Goal: Task Accomplishment & Management: Use online tool/utility

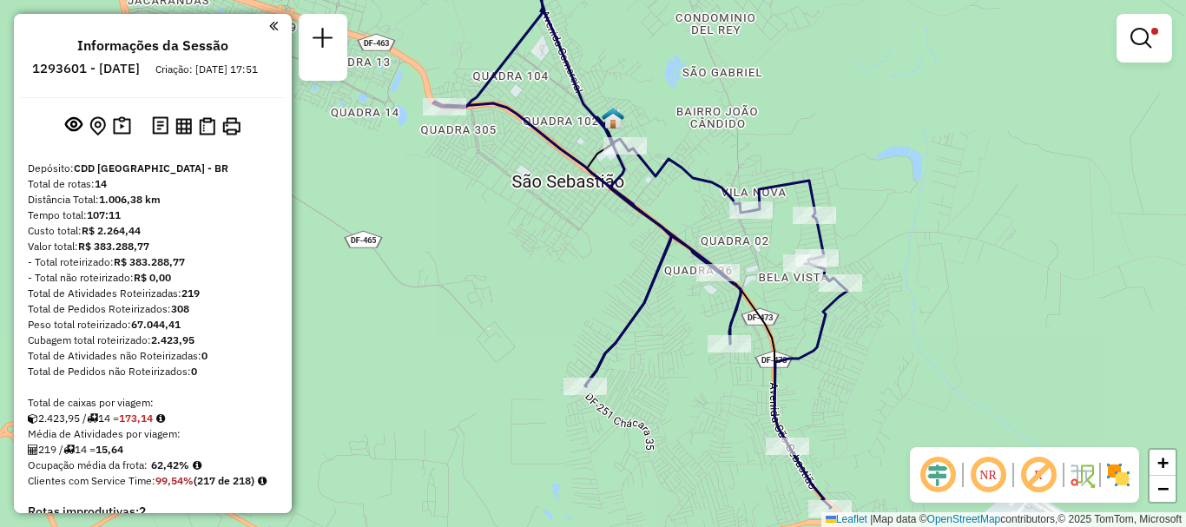
scroll to position [340, 0]
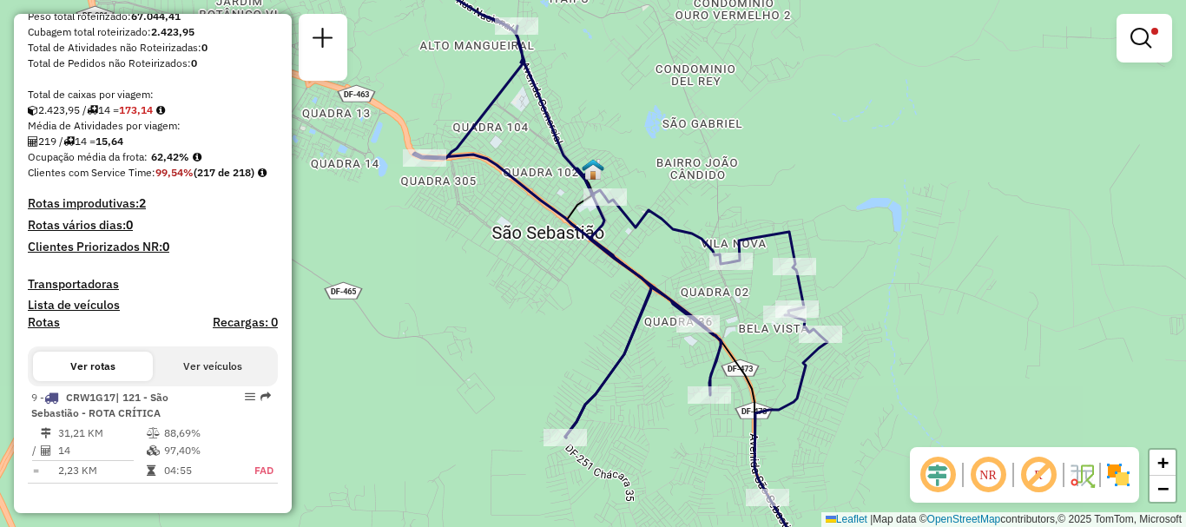
drag, startPoint x: 874, startPoint y: 428, endPoint x: 848, endPoint y: 459, distance: 40.7
click at [856, 473] on div "Limpar filtros Janela de atendimento Grade de atendimento Capacidade Transporta…" at bounding box center [593, 263] width 1186 height 527
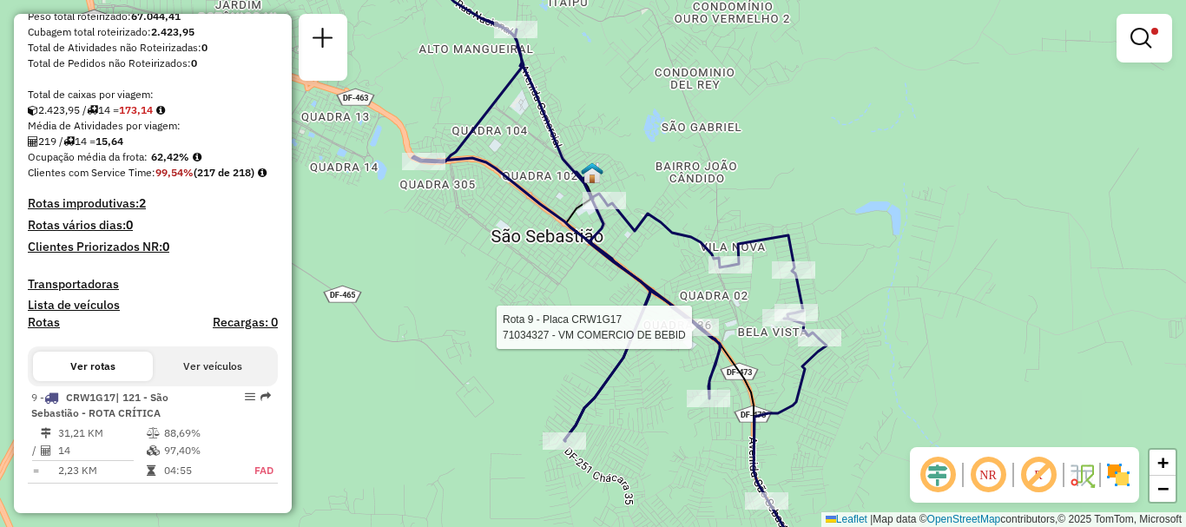
select select "**********"
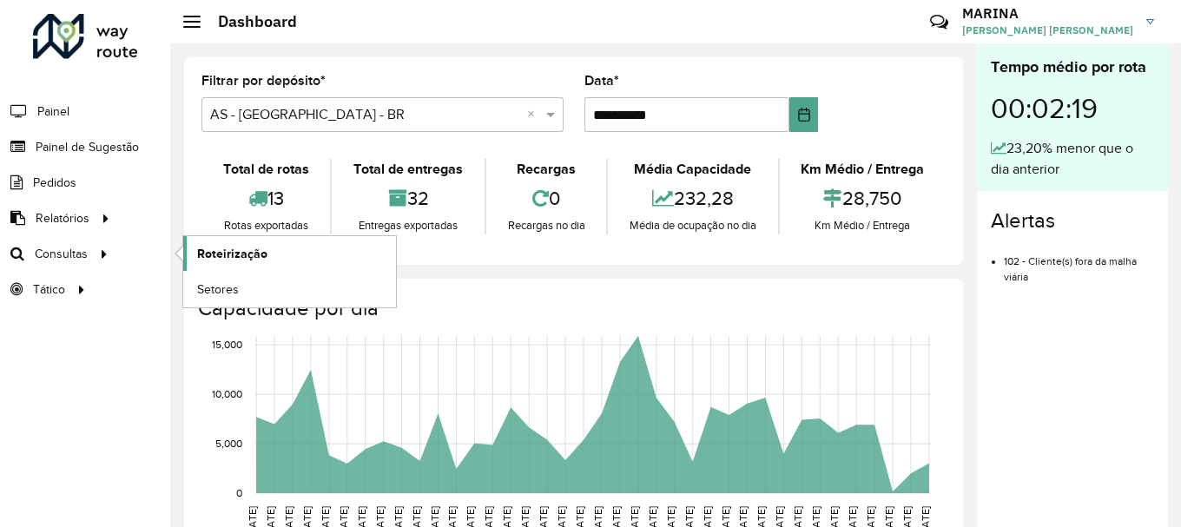
click at [249, 261] on span "Roteirização" at bounding box center [232, 254] width 70 height 18
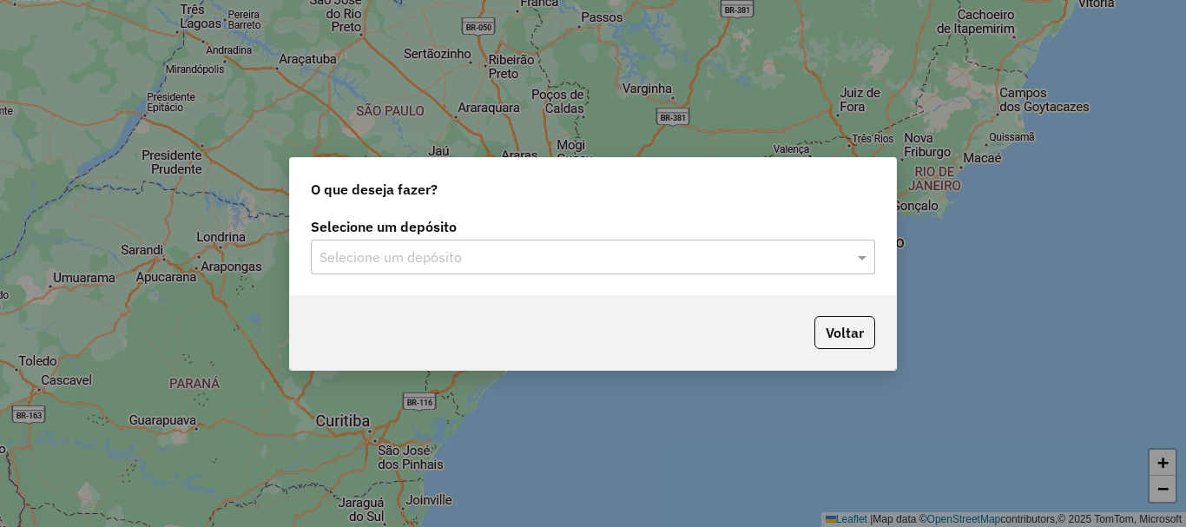
click at [517, 271] on div "Selecione um depósito" at bounding box center [593, 257] width 564 height 35
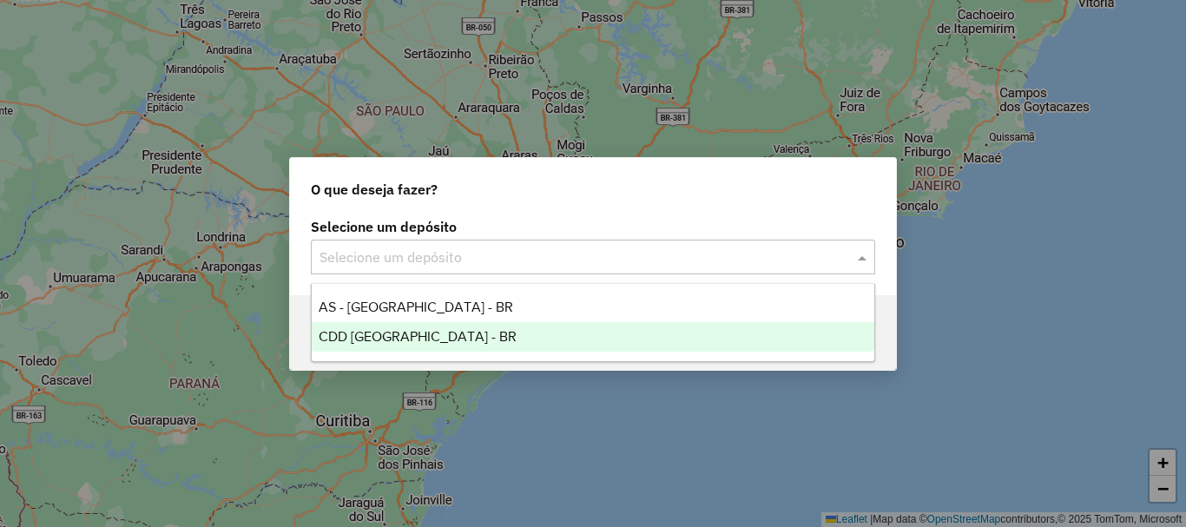
click at [400, 327] on div "CDD [GEOGRAPHIC_DATA] - BR" at bounding box center [593, 337] width 563 height 30
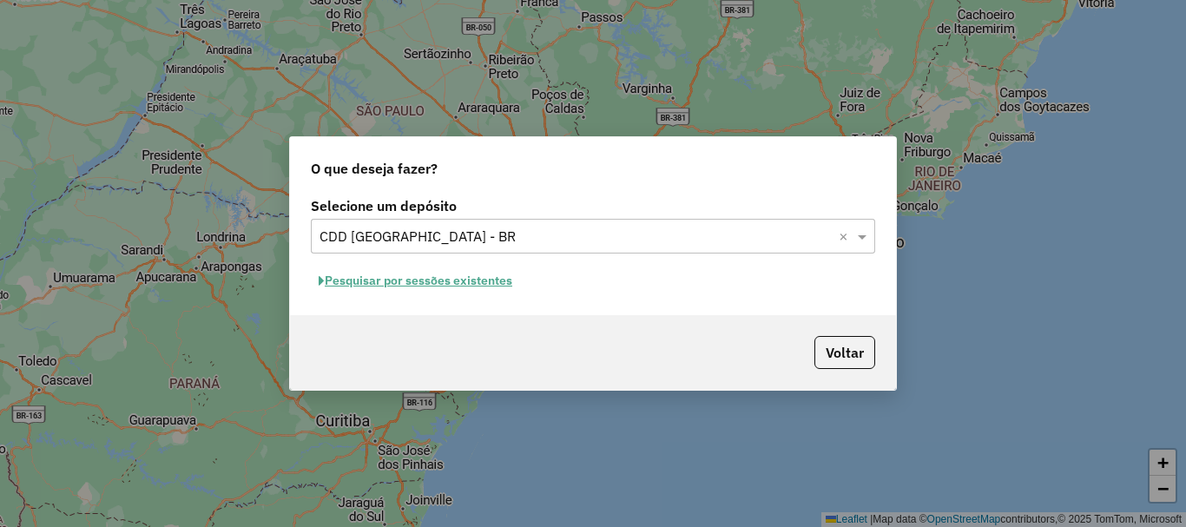
click at [476, 275] on button "Pesquisar por sessões existentes" at bounding box center [415, 280] width 209 height 27
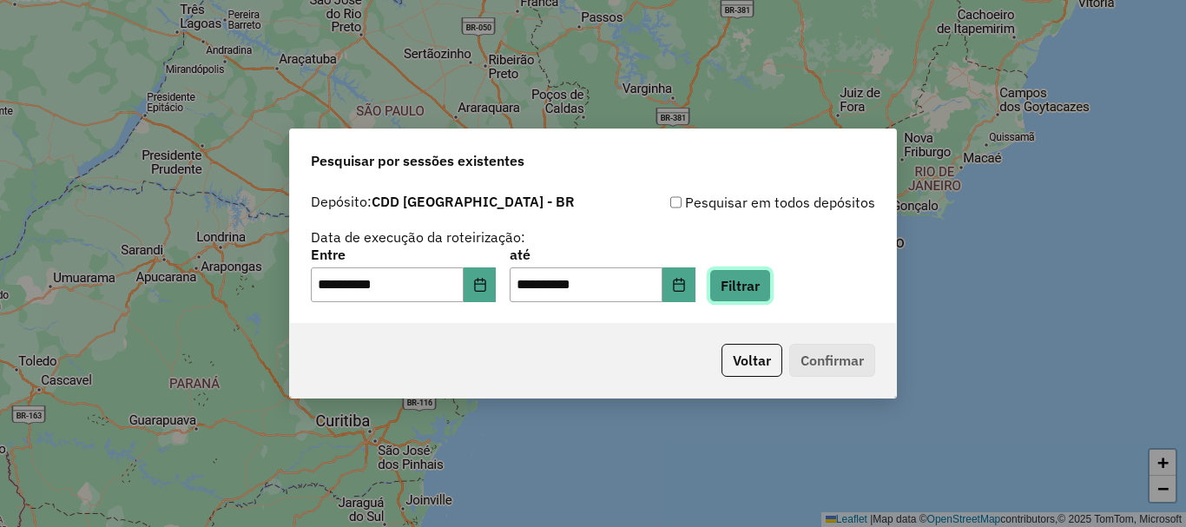
click at [771, 276] on button "Filtrar" at bounding box center [741, 285] width 62 height 33
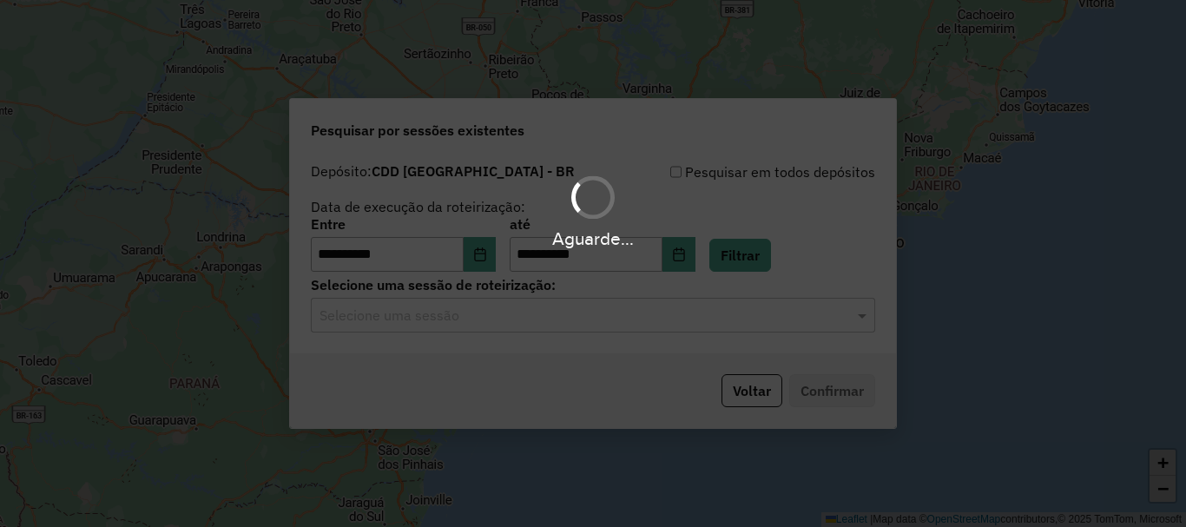
click at [821, 378] on div "Aguarde..." at bounding box center [593, 263] width 1186 height 527
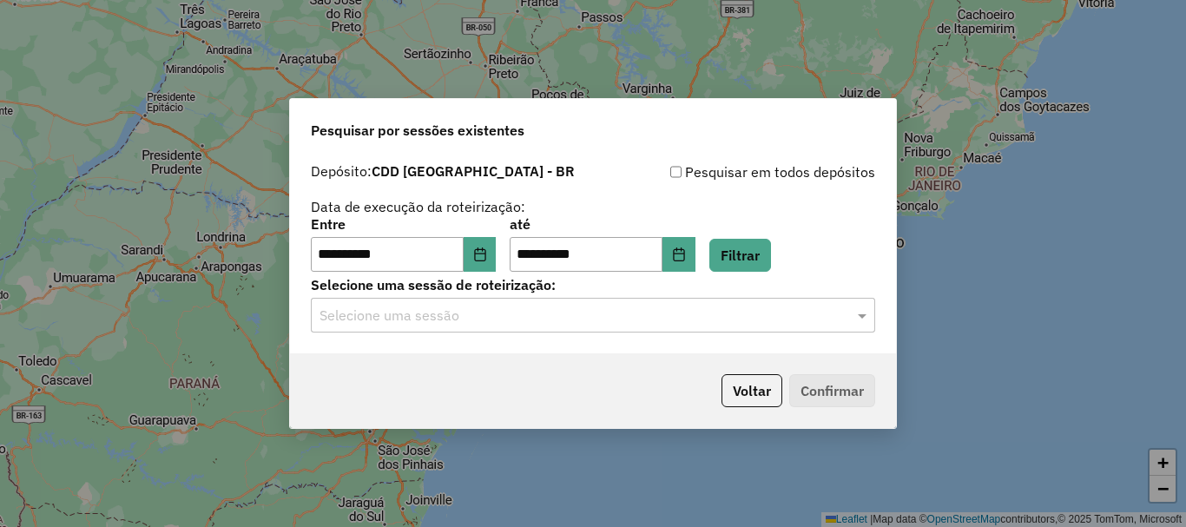
click at [828, 338] on div "**********" at bounding box center [593, 254] width 606 height 199
click at [717, 306] on input "text" at bounding box center [576, 316] width 512 height 21
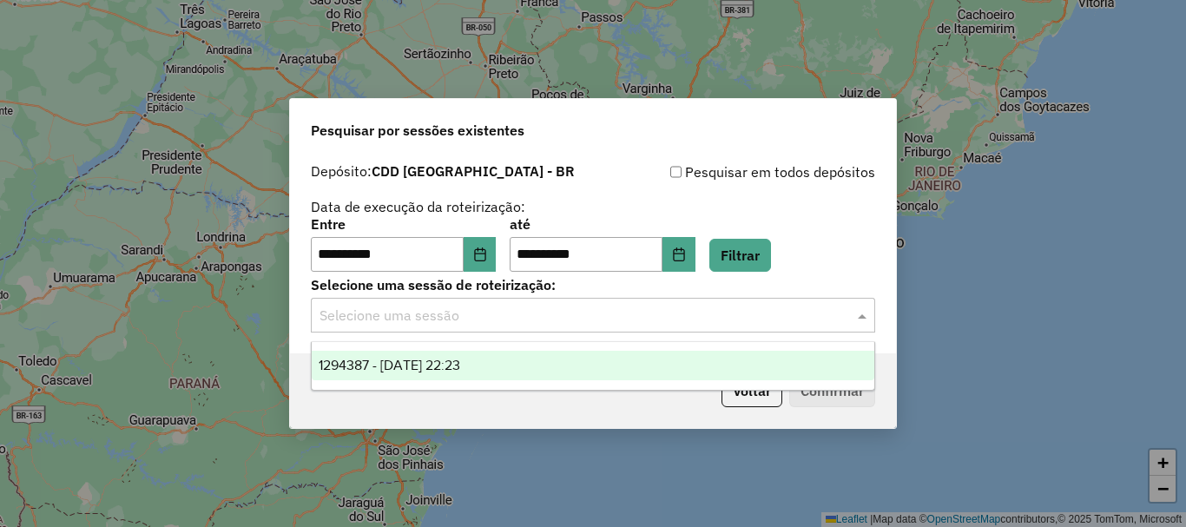
click at [370, 365] on span "1294387 - 14/10/2025 22:23" at bounding box center [390, 365] width 142 height 15
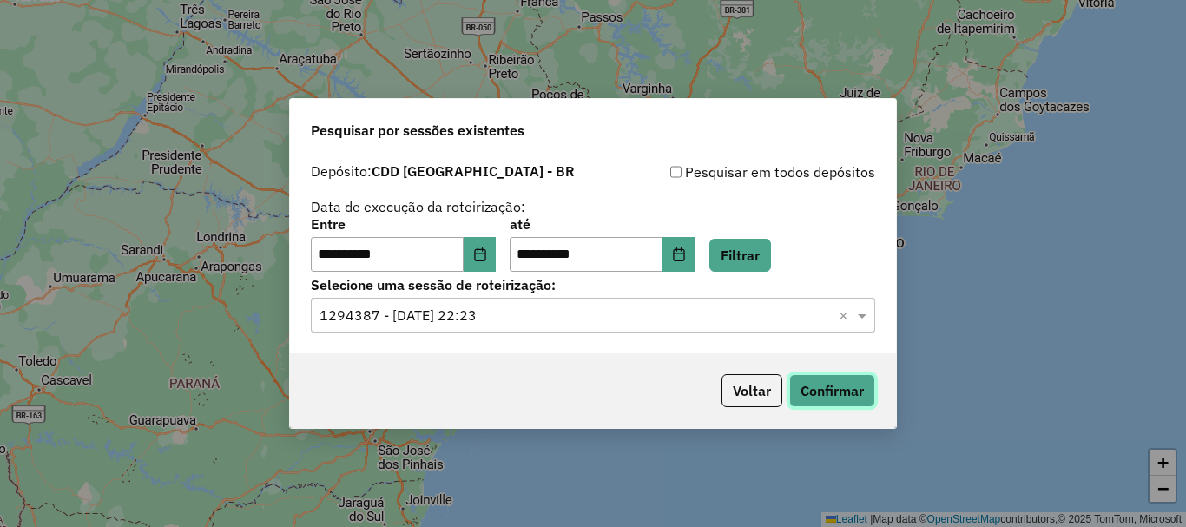
click at [838, 388] on button "Confirmar" at bounding box center [832, 390] width 86 height 33
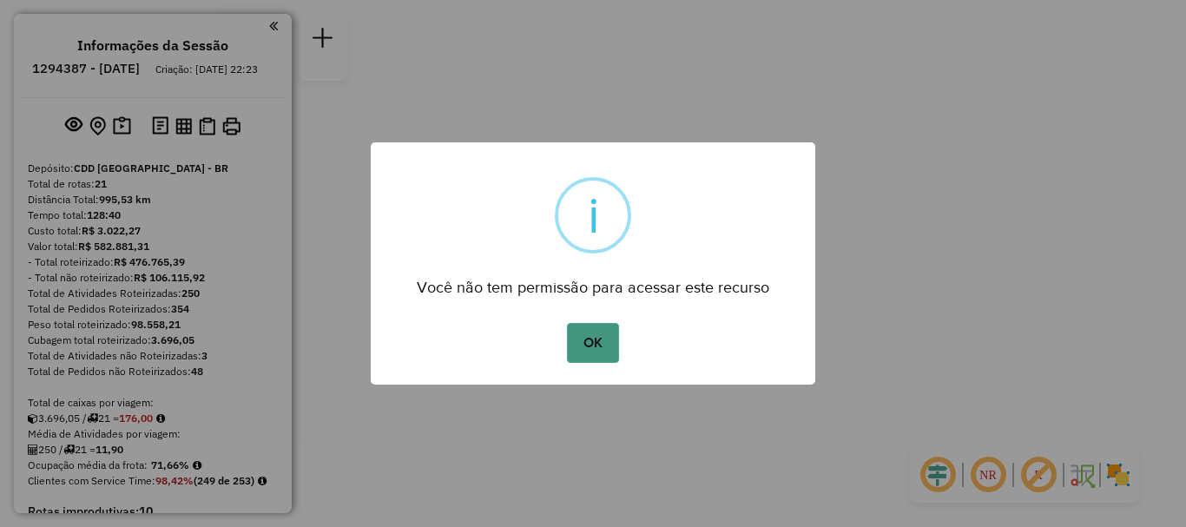
click at [597, 331] on button "OK" at bounding box center [592, 343] width 51 height 40
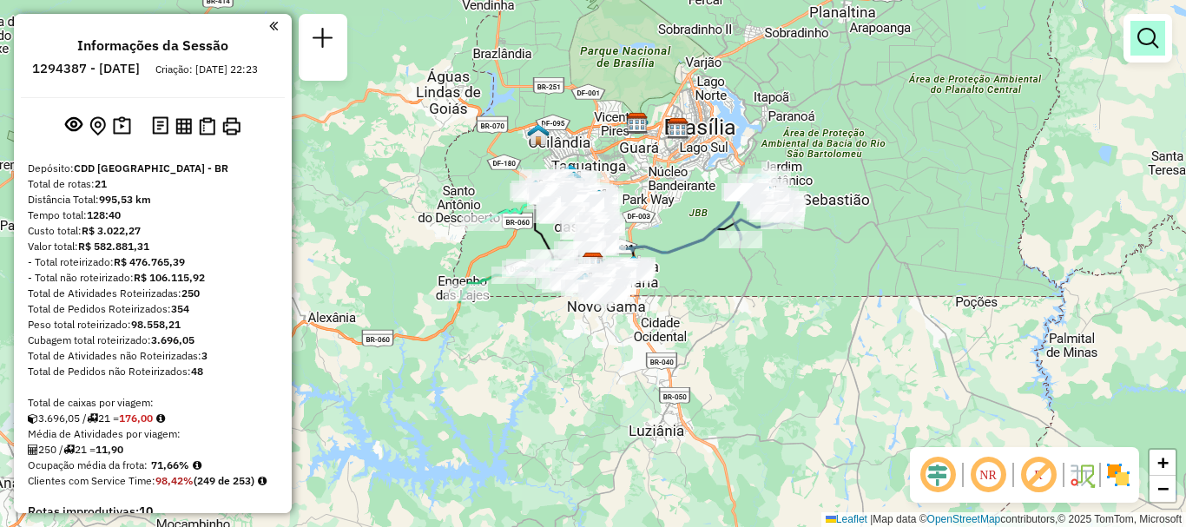
click at [1149, 32] on em at bounding box center [1148, 38] width 21 height 21
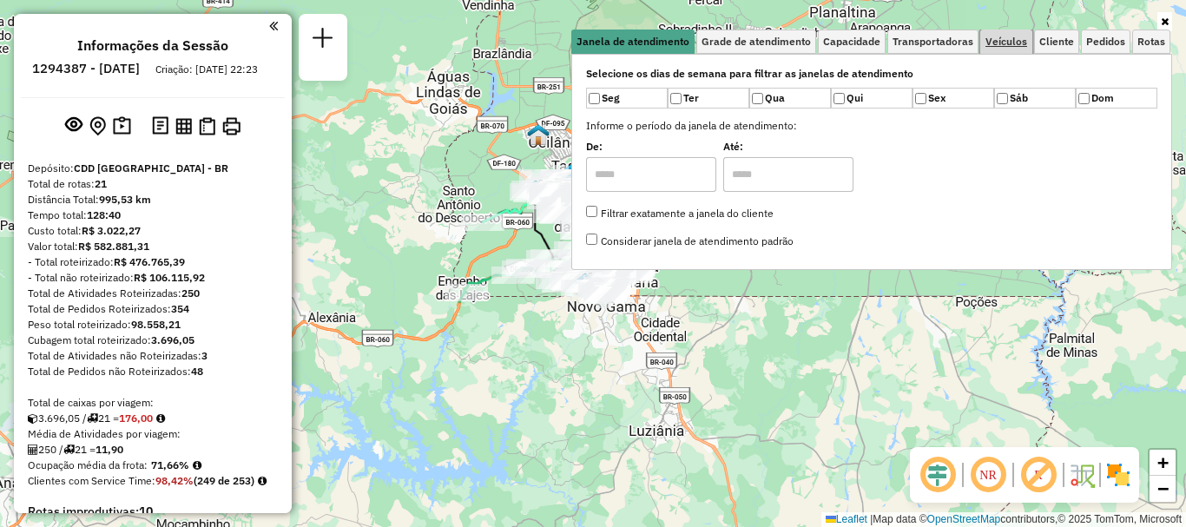
click at [1007, 46] on span "Veículos" at bounding box center [1007, 41] width 42 height 10
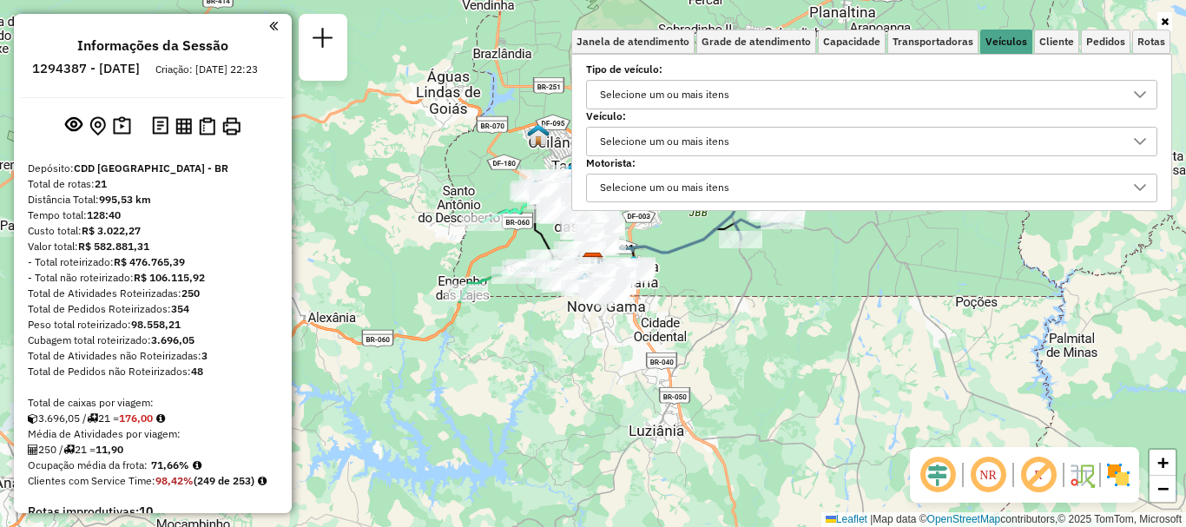
click at [616, 148] on div "Selecione um ou mais itens" at bounding box center [665, 142] width 142 height 28
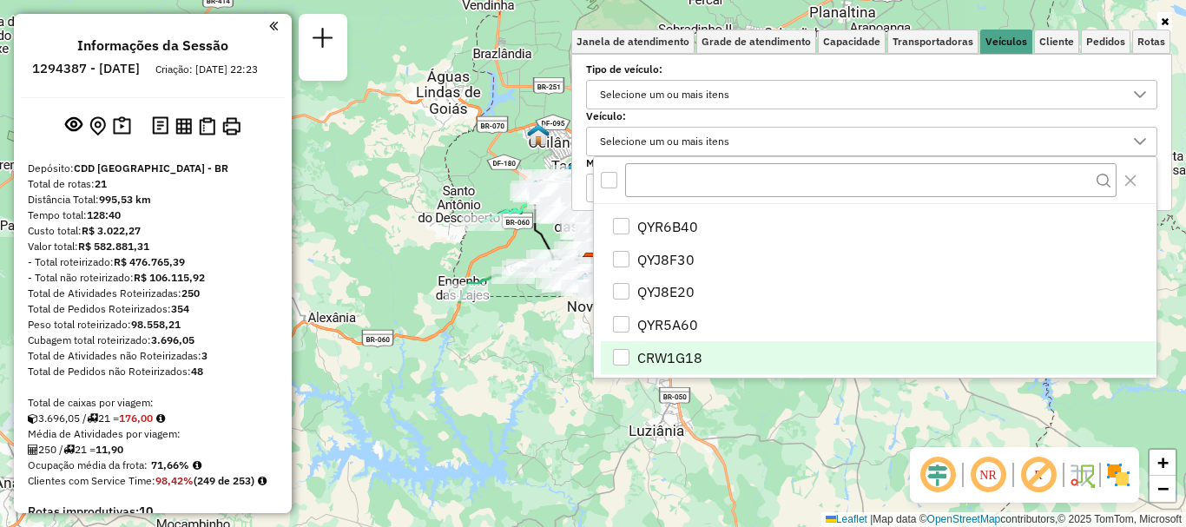
scroll to position [354, 0]
click at [684, 355] on span "CRW1G18" at bounding box center [669, 357] width 65 height 21
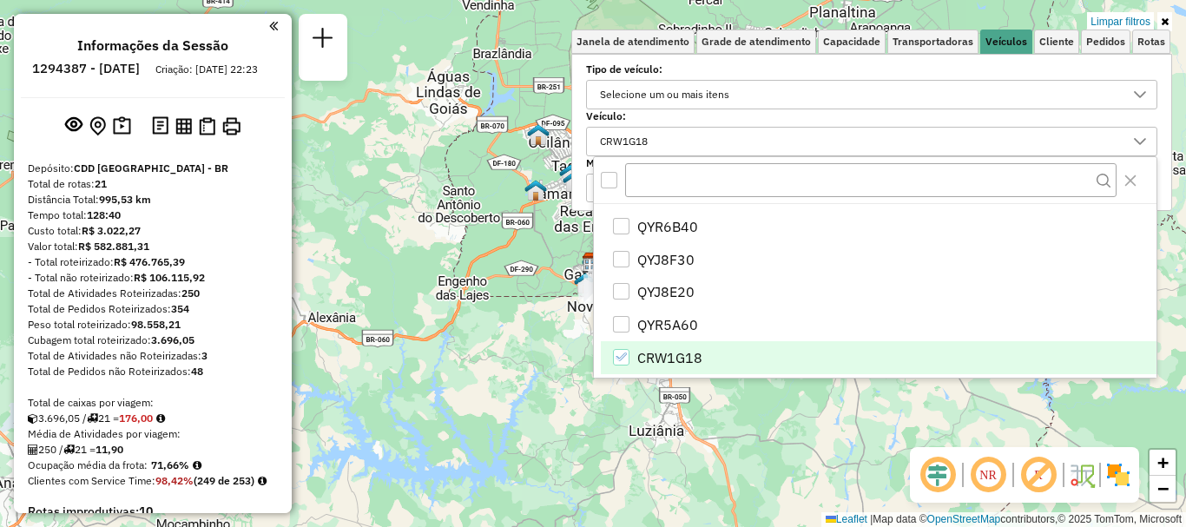
click at [1169, 17] on link at bounding box center [1165, 21] width 15 height 19
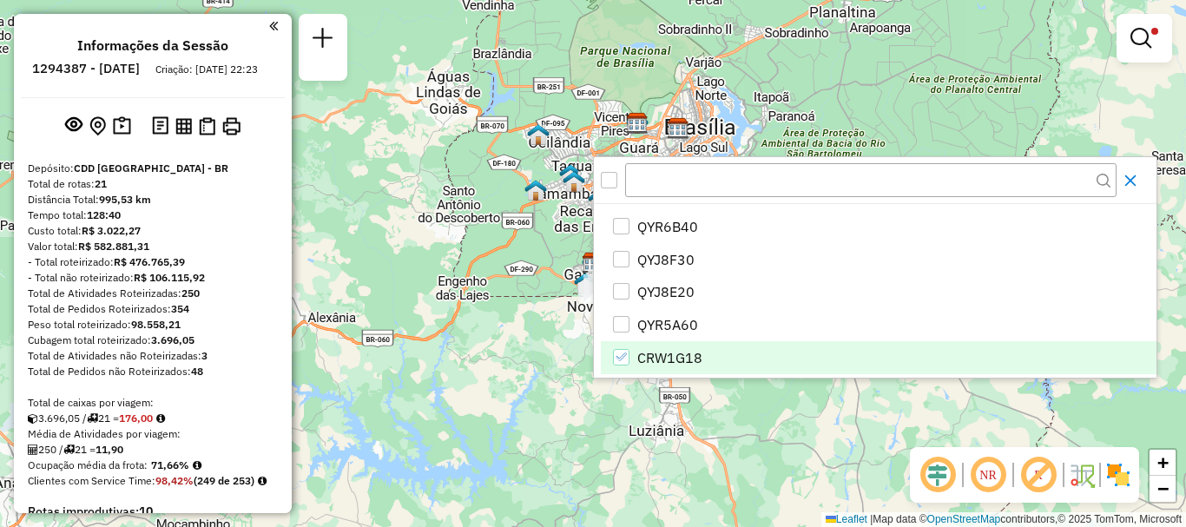
click at [1132, 187] on icon "Close" at bounding box center [1131, 181] width 14 height 14
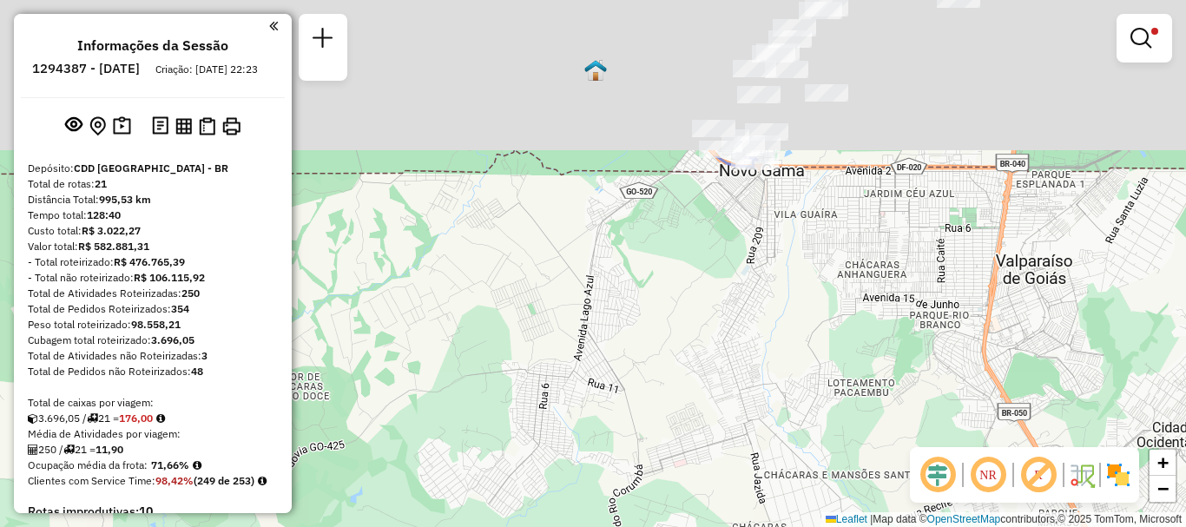
drag, startPoint x: 712, startPoint y: 288, endPoint x: 635, endPoint y: 498, distance: 223.9
click at [635, 498] on div "Limpar filtros Janela de atendimento Grade de atendimento Capacidade Transporta…" at bounding box center [593, 263] width 1186 height 527
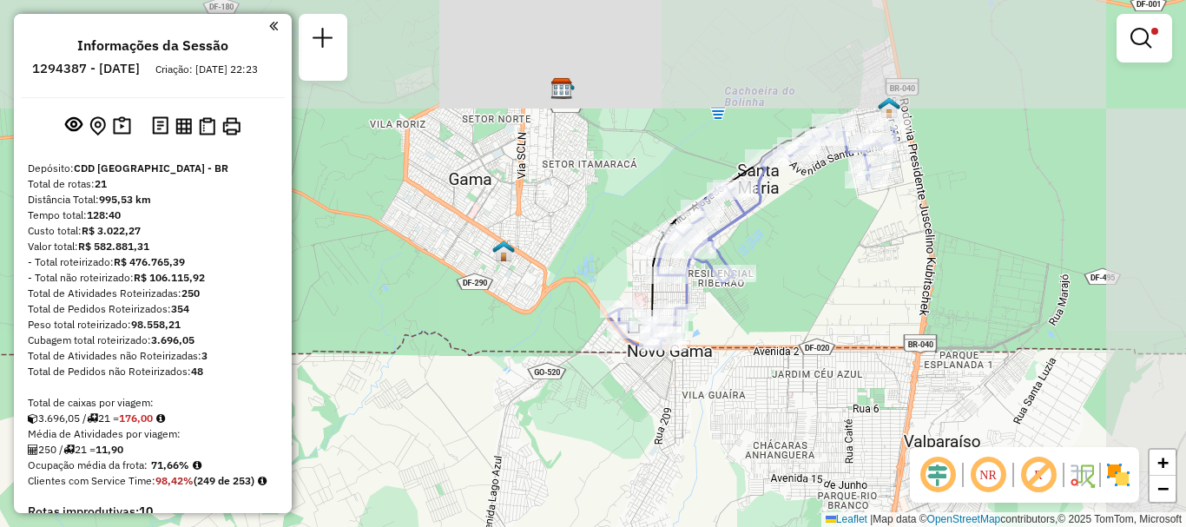
drag, startPoint x: 686, startPoint y: 319, endPoint x: 595, endPoint y: 499, distance: 202.3
click at [595, 499] on div "Limpar filtros Janela de atendimento Grade de atendimento Capacidade Transporta…" at bounding box center [593, 263] width 1186 height 527
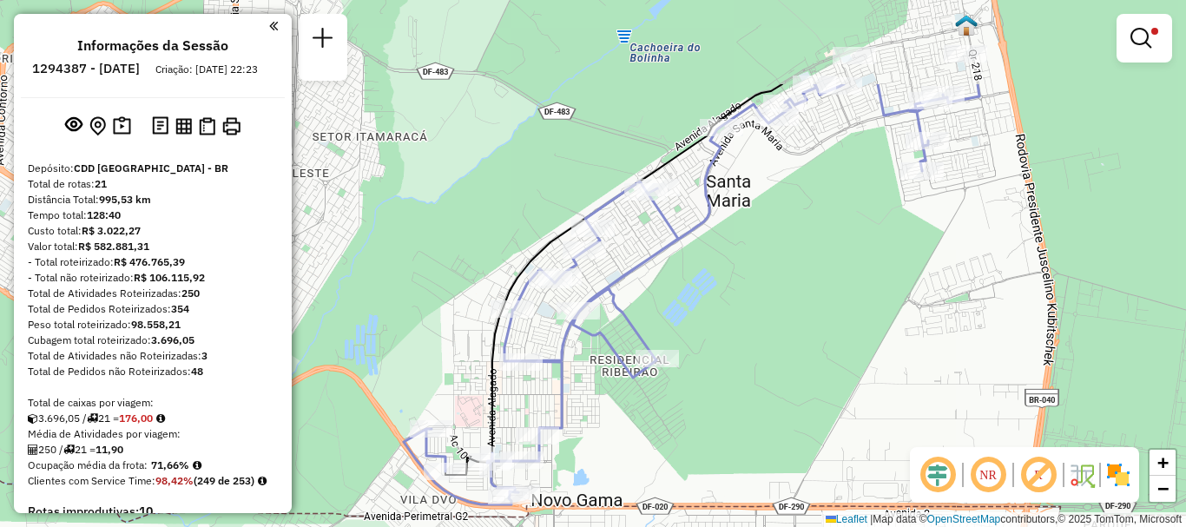
drag, startPoint x: 830, startPoint y: 207, endPoint x: 862, endPoint y: 344, distance: 140.9
click at [862, 344] on div "Limpar filtros Janela de atendimento Grade de atendimento Capacidade Transporta…" at bounding box center [593, 263] width 1186 height 527
click at [1155, 52] on link at bounding box center [1145, 38] width 42 height 35
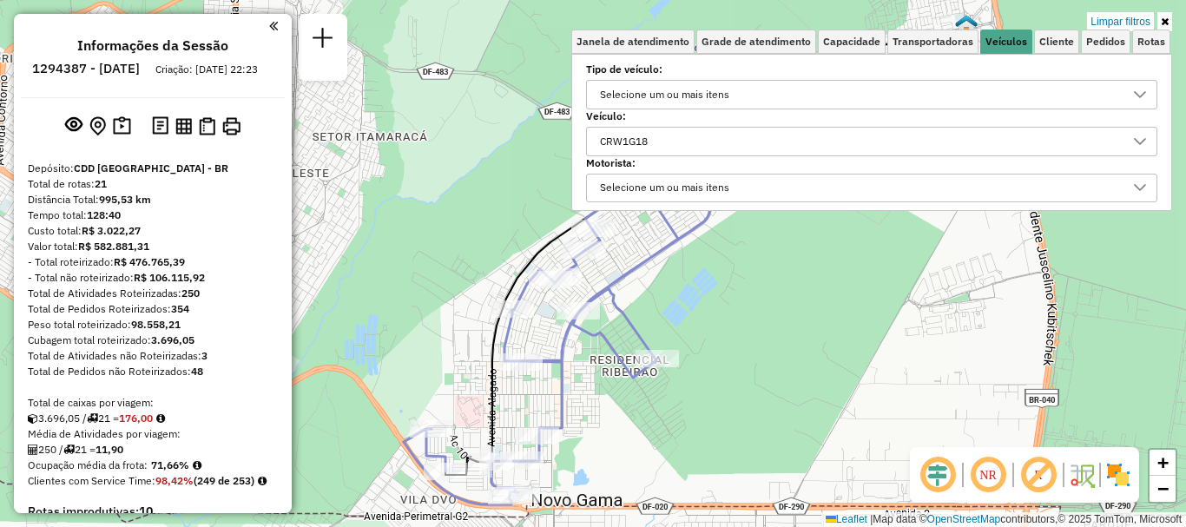
click at [1120, 258] on div "Limpar filtros Janela de atendimento Grade de atendimento Capacidade Transporta…" at bounding box center [593, 263] width 1186 height 527
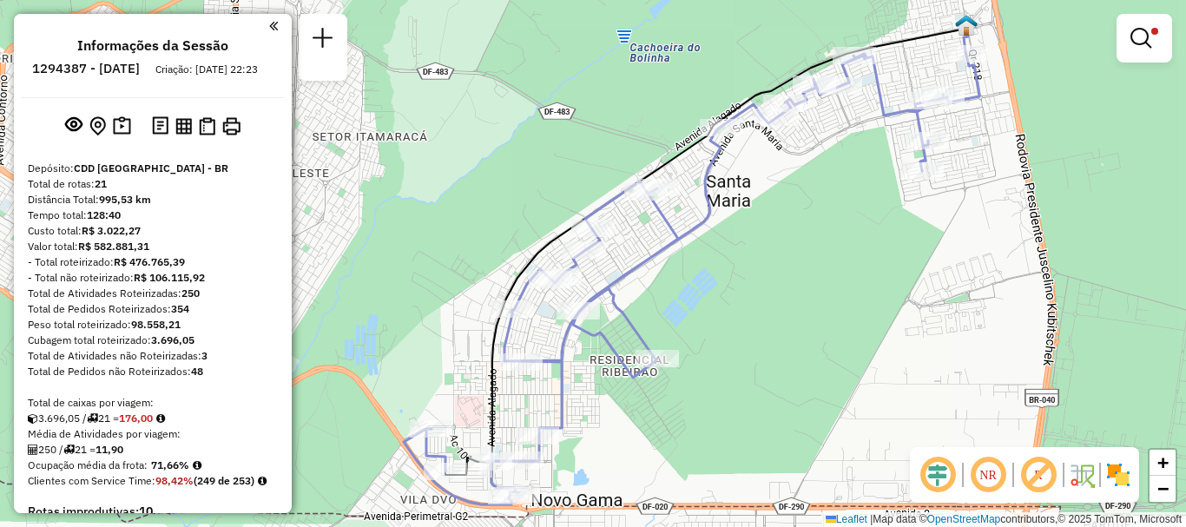
click at [967, 96] on icon at bounding box center [692, 278] width 576 height 452
select select "**********"
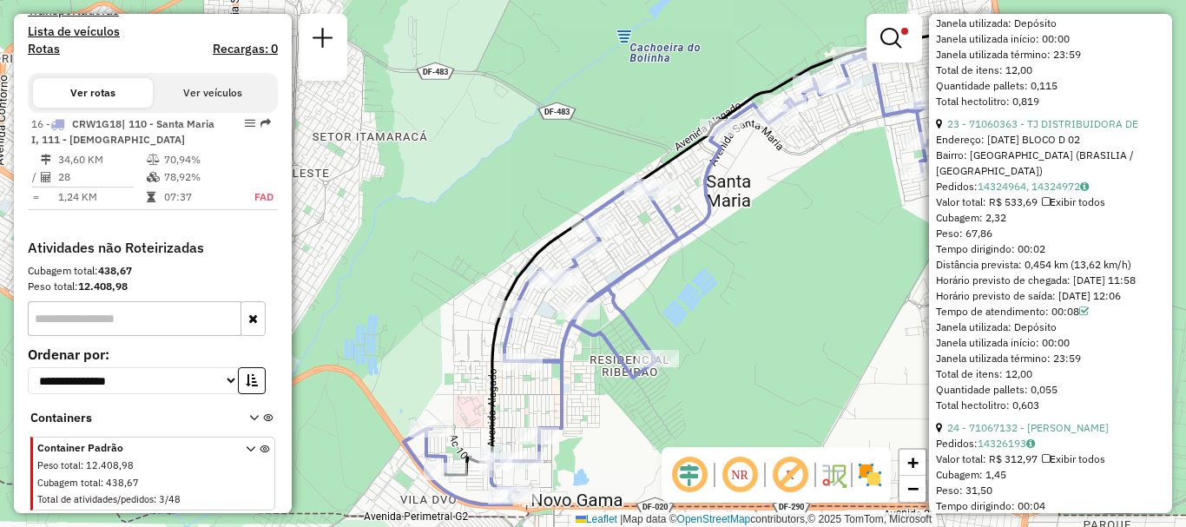
scroll to position [7556, 0]
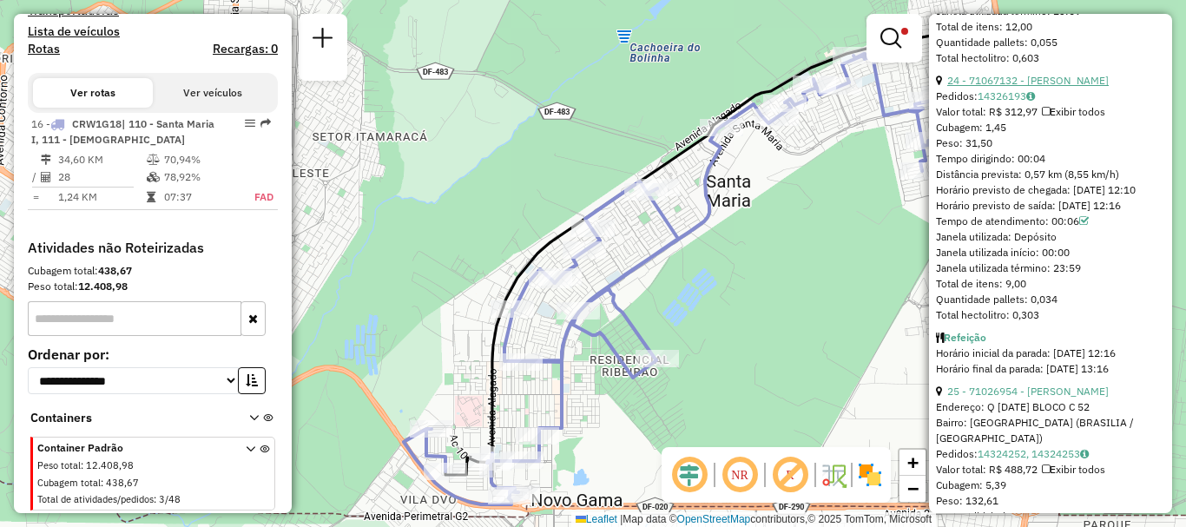
click at [1080, 87] on link "24 - 71067132 - [PERSON_NAME]" at bounding box center [1028, 80] width 162 height 13
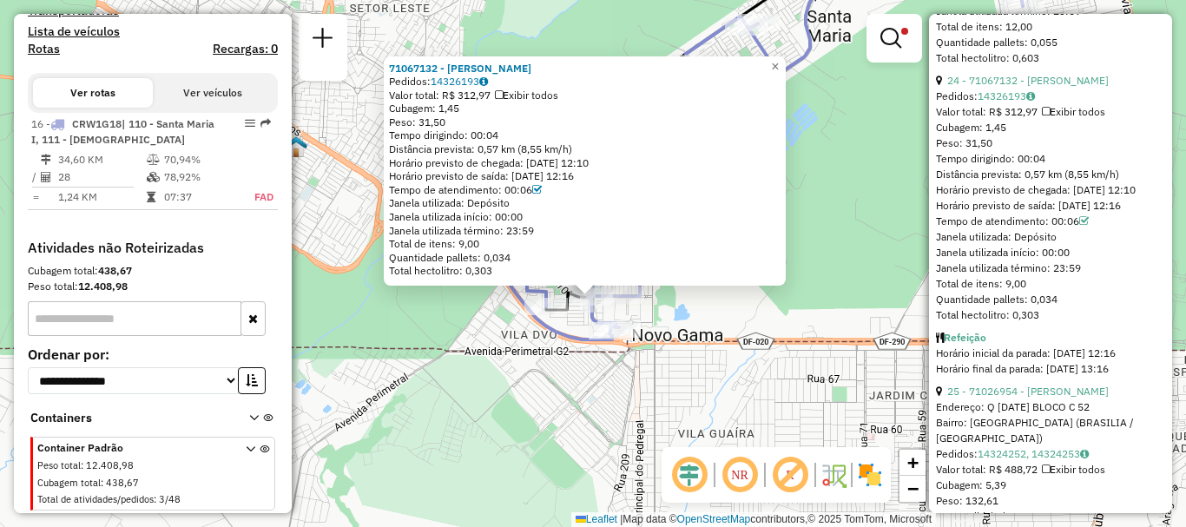
drag, startPoint x: 497, startPoint y: 388, endPoint x: 495, endPoint y: 422, distance: 33.9
click at [495, 422] on div "71067132 - [PERSON_NAME] Pedidos: 14326193 Valor total: R$ 312,97 Exibir todos …" at bounding box center [593, 263] width 1186 height 527
